Goal: Find specific page/section: Find specific page/section

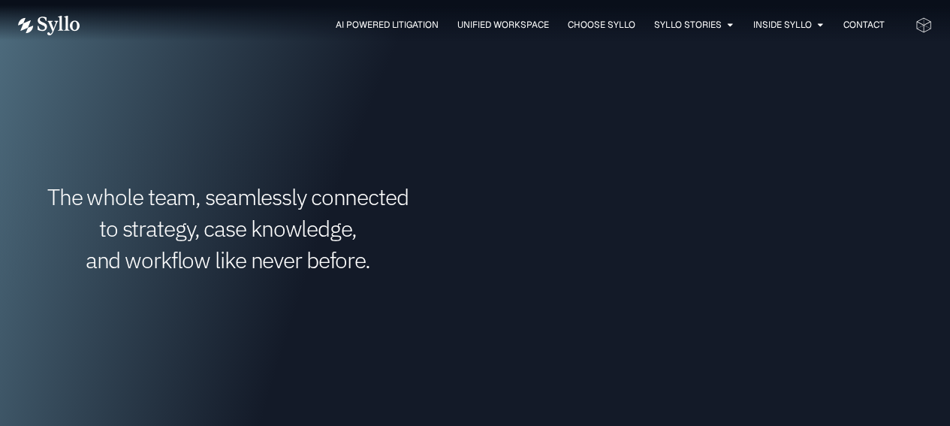
scroll to position [751, 0]
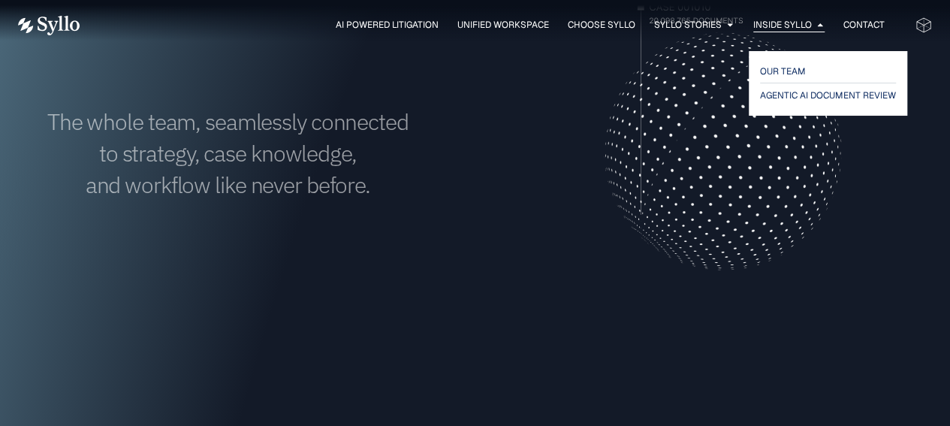
click at [819, 26] on icon "Menu" at bounding box center [820, 24] width 9 height 9
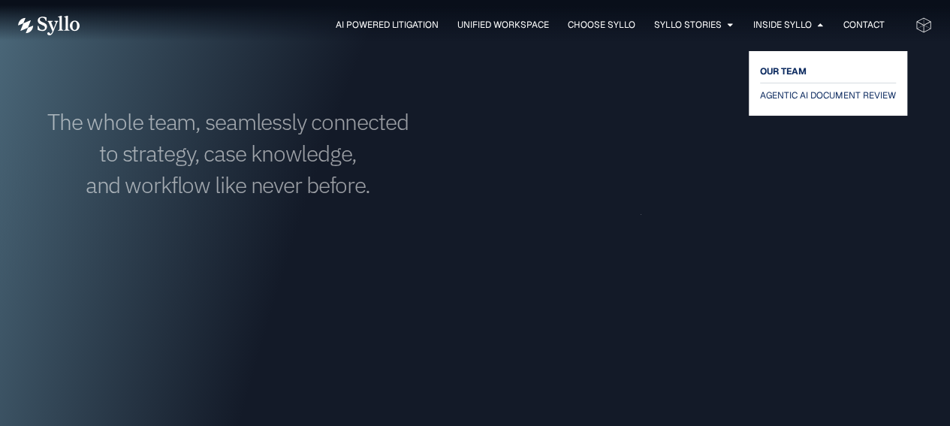
click at [787, 74] on span "OUR TEAM" at bounding box center [783, 71] width 47 height 18
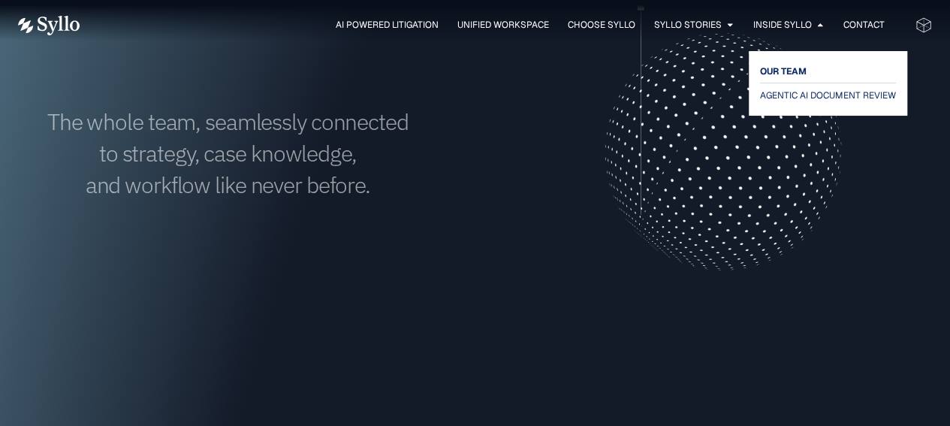
click at [787, 74] on span "OUR TEAM" at bounding box center [783, 71] width 47 height 18
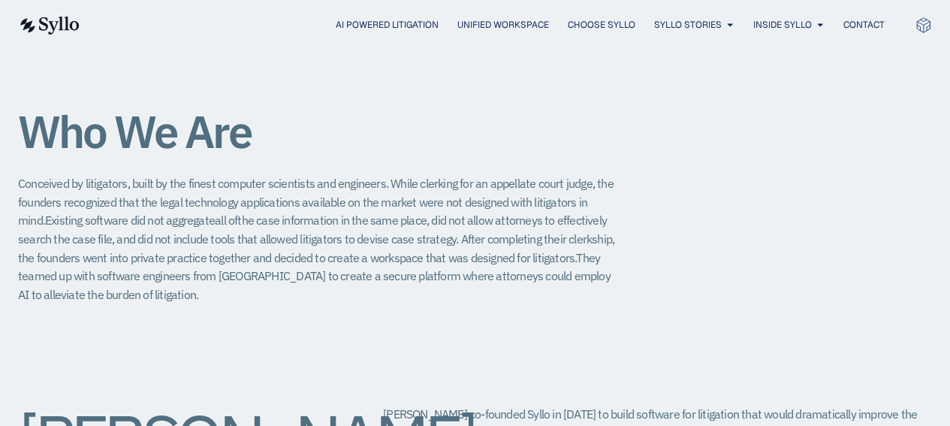
scroll to position [212, 0]
